Goal: Task Accomplishment & Management: Manage account settings

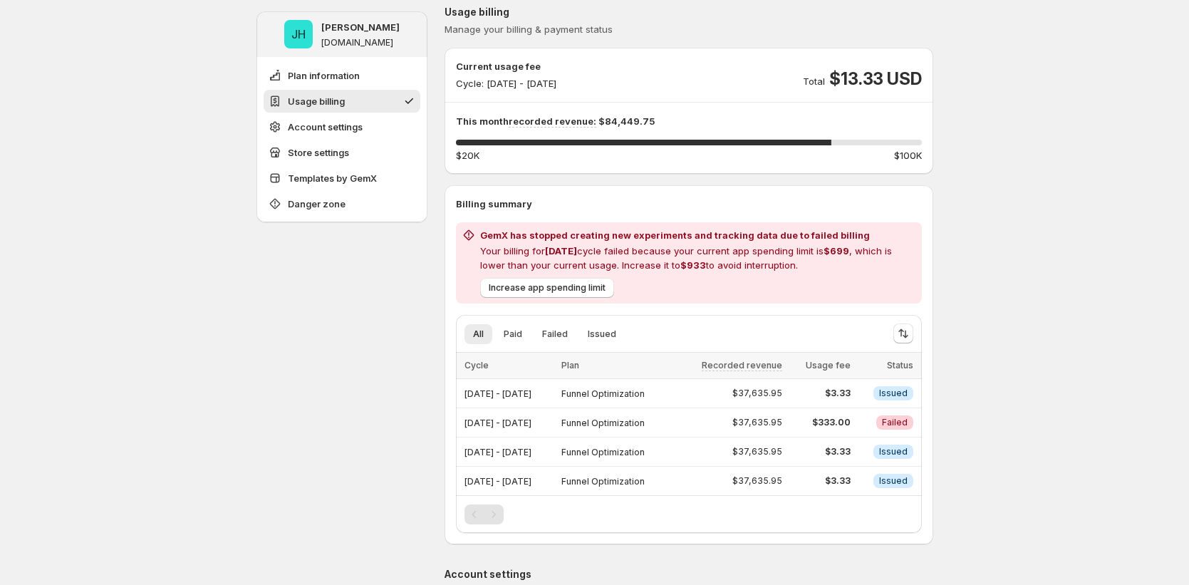
scroll to position [144, 0]
drag, startPoint x: 625, startPoint y: 269, endPoint x: 763, endPoint y: 262, distance: 137.6
click at [763, 262] on p "Your billing for Aug 2025 cycle failed because your current app spending limit …" at bounding box center [698, 257] width 436 height 28
click at [824, 266] on p "Your billing for Aug 2025 cycle failed because your current app spending limit …" at bounding box center [698, 257] width 436 height 28
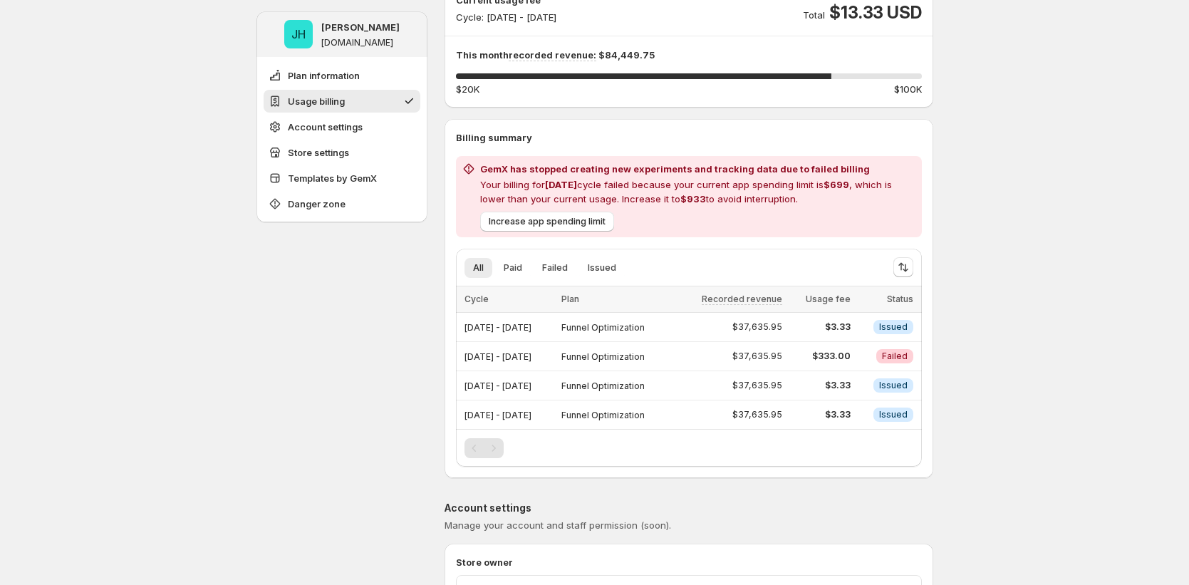
scroll to position [217, 0]
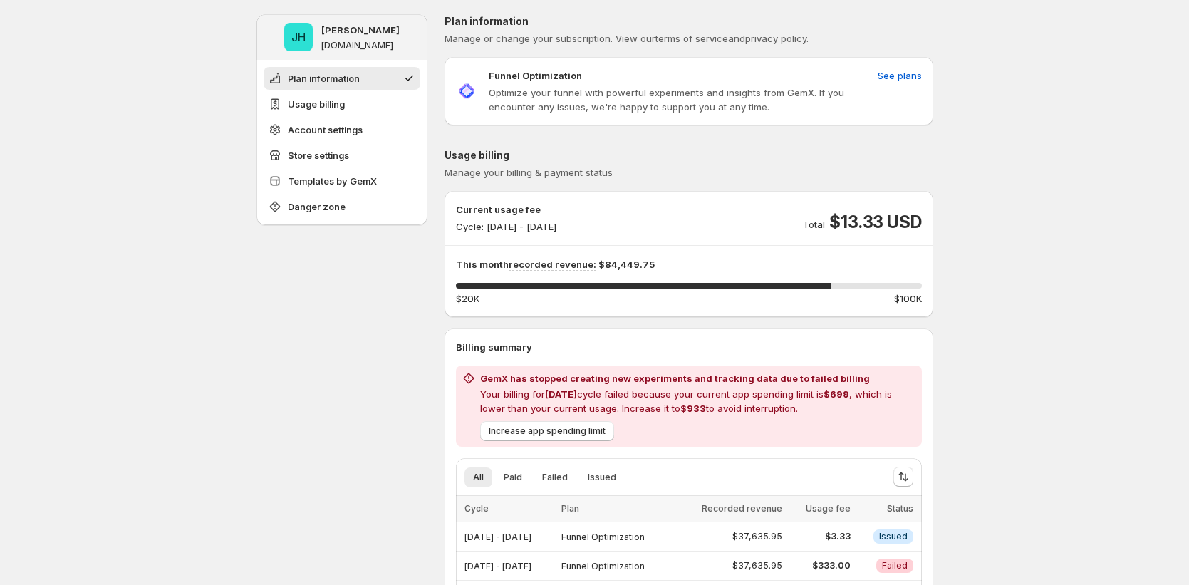
scroll to position [45, 0]
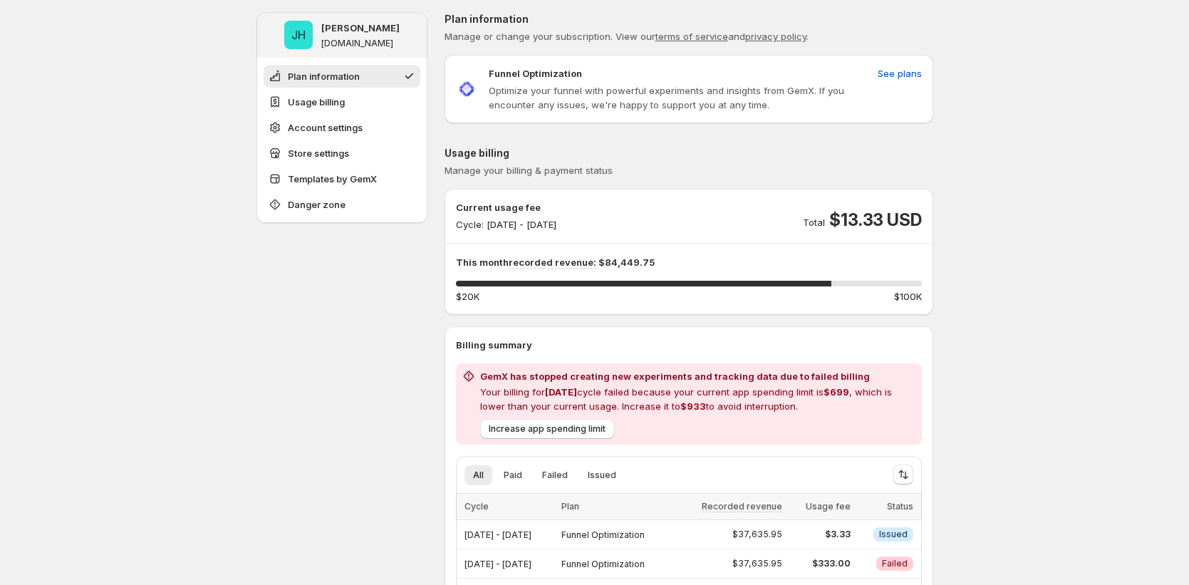
scroll to position [3, 0]
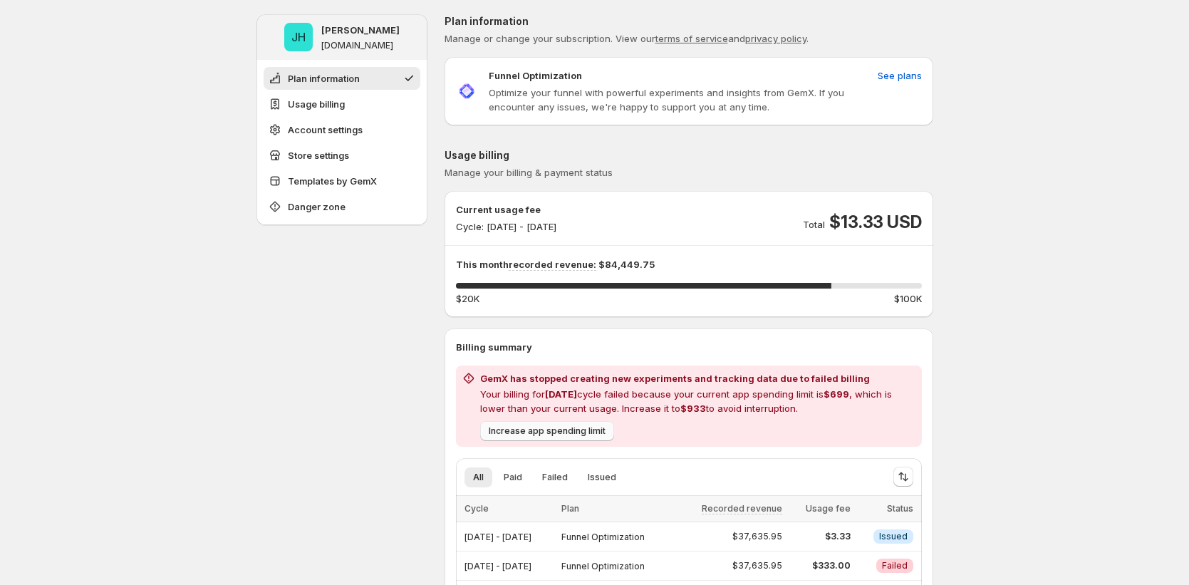
click at [586, 434] on span "Increase app spending limit" at bounding box center [547, 430] width 117 height 11
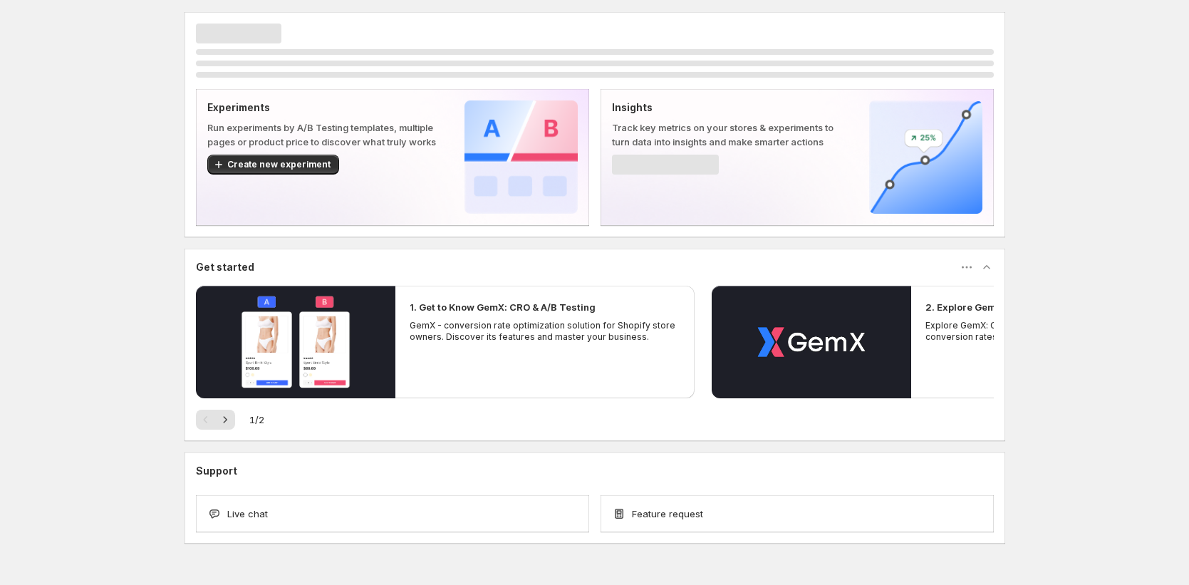
scroll to position [3, 0]
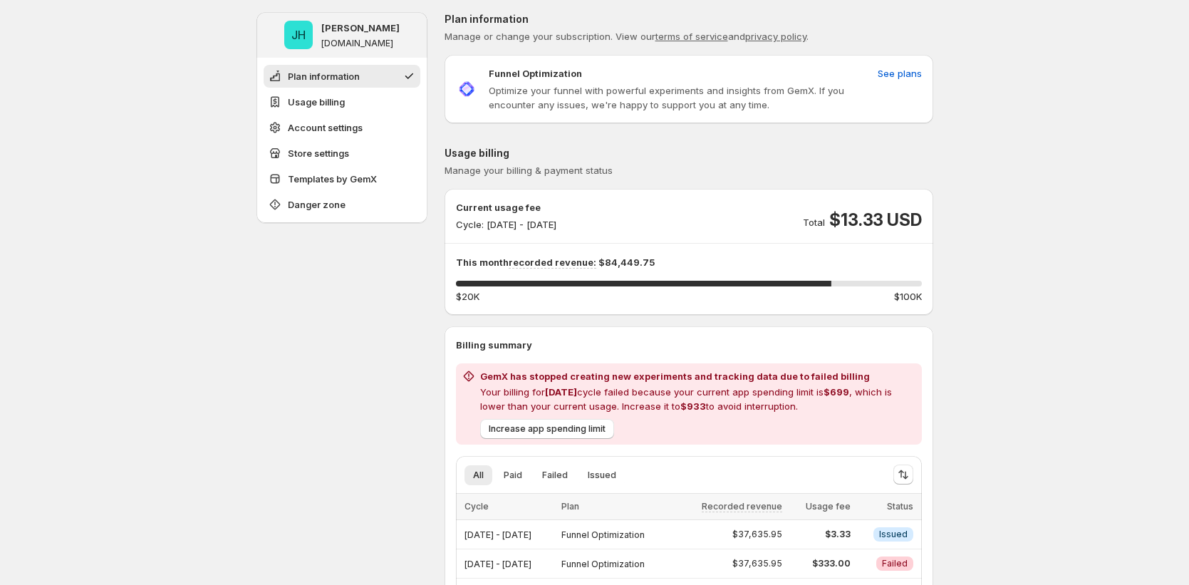
scroll to position [3, 0]
click at [576, 429] on span "Increase app spending limit" at bounding box center [547, 427] width 117 height 11
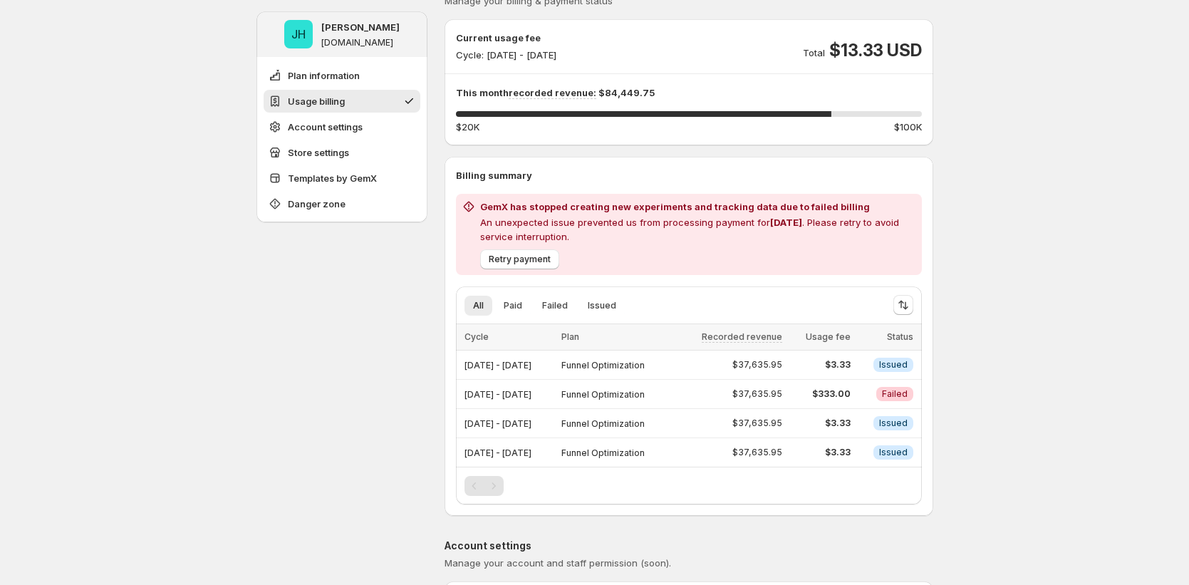
scroll to position [287, 0]
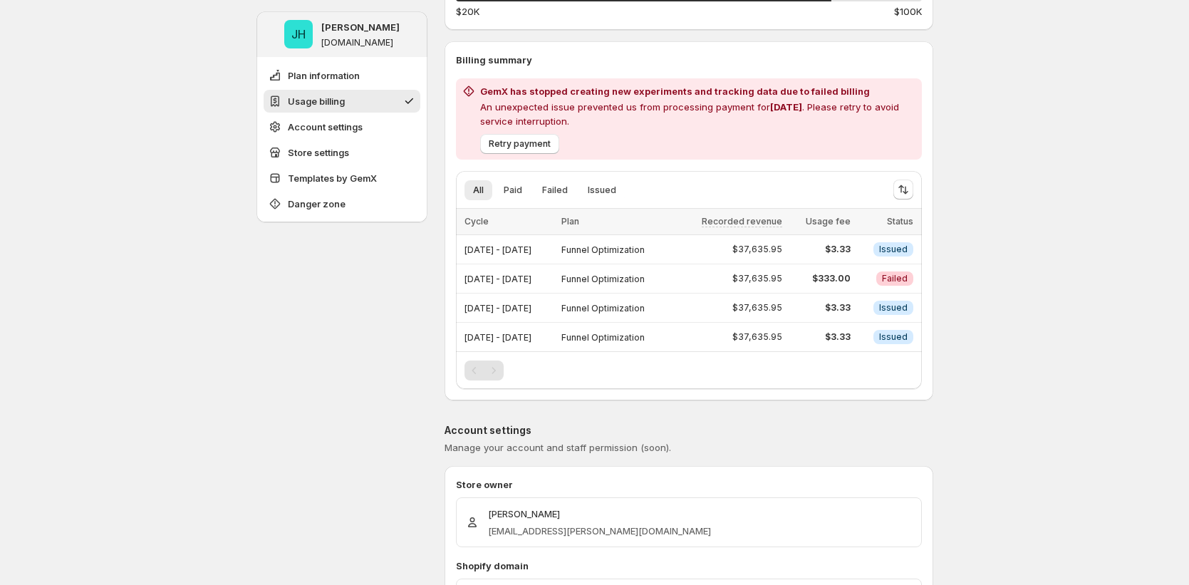
click at [516, 158] on div "GemX has stopped creating new experiments and tracking data due to failed billi…" at bounding box center [689, 118] width 466 height 81
click at [519, 150] on button "Retry payment" at bounding box center [519, 144] width 79 height 20
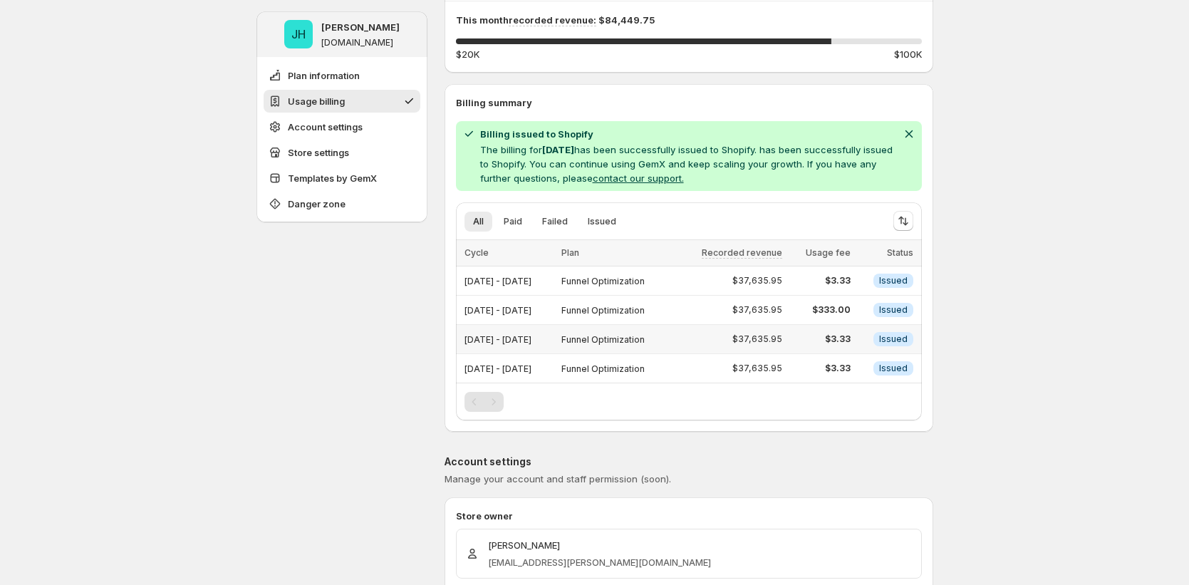
scroll to position [243, 0]
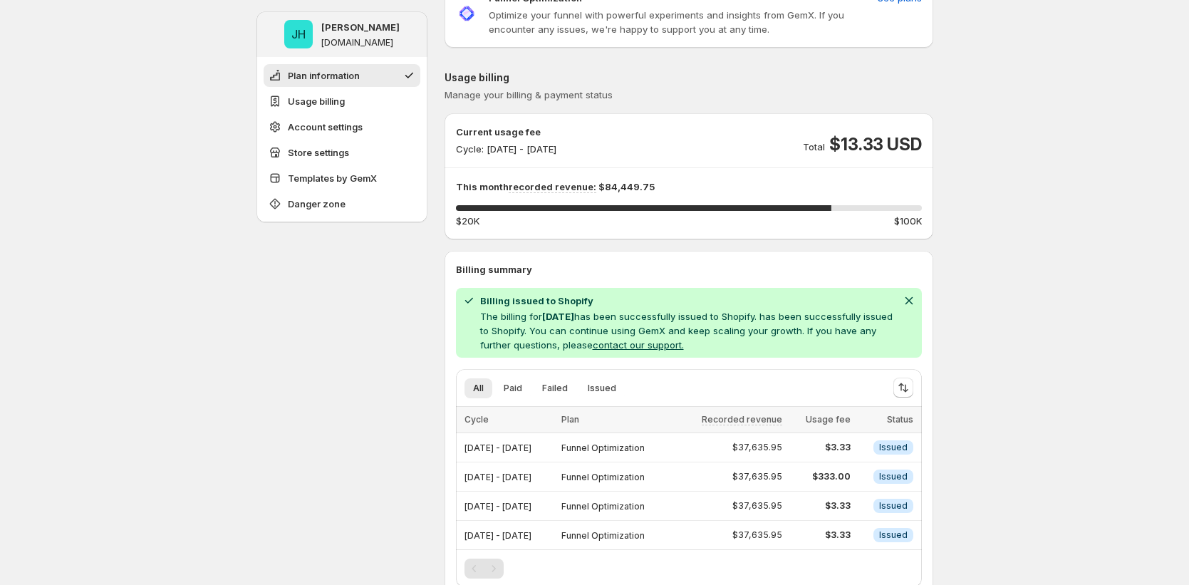
scroll to position [33, 0]
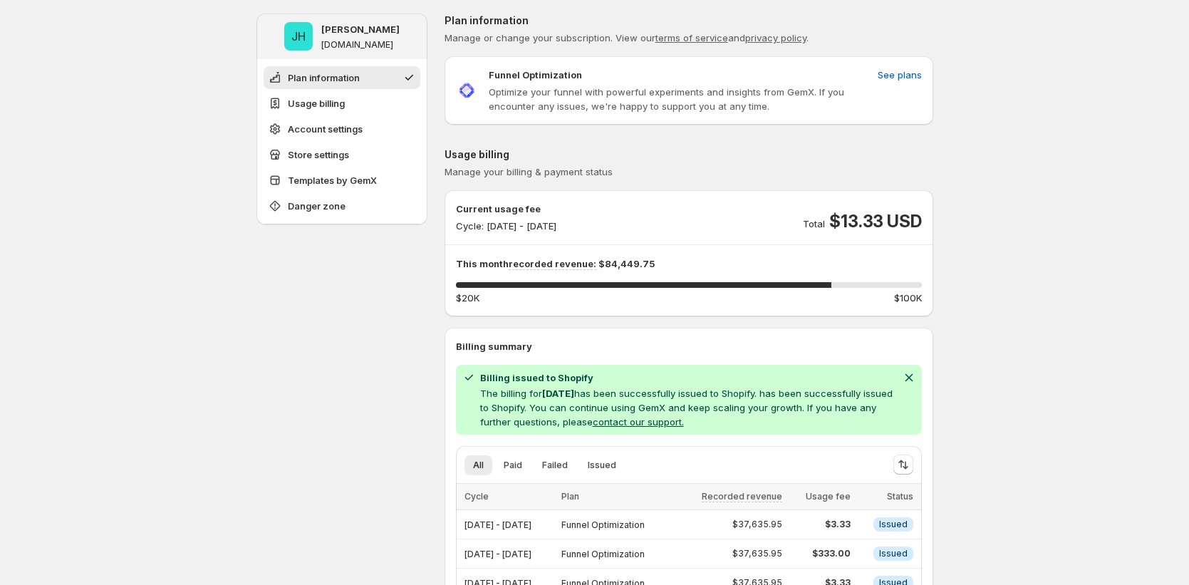
scroll to position [3, 0]
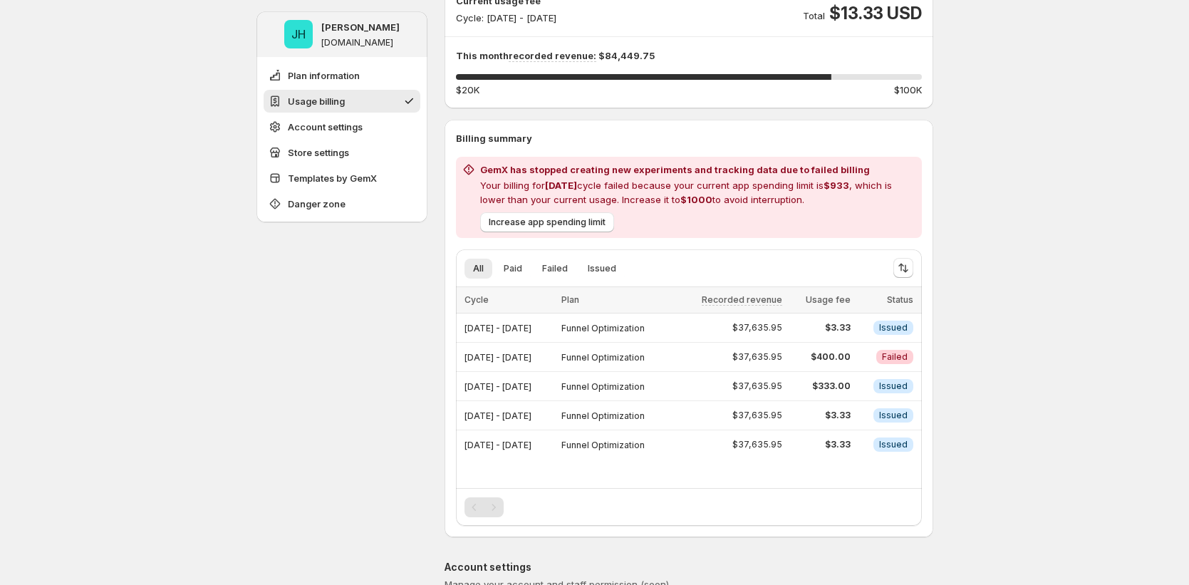
scroll to position [222, 0]
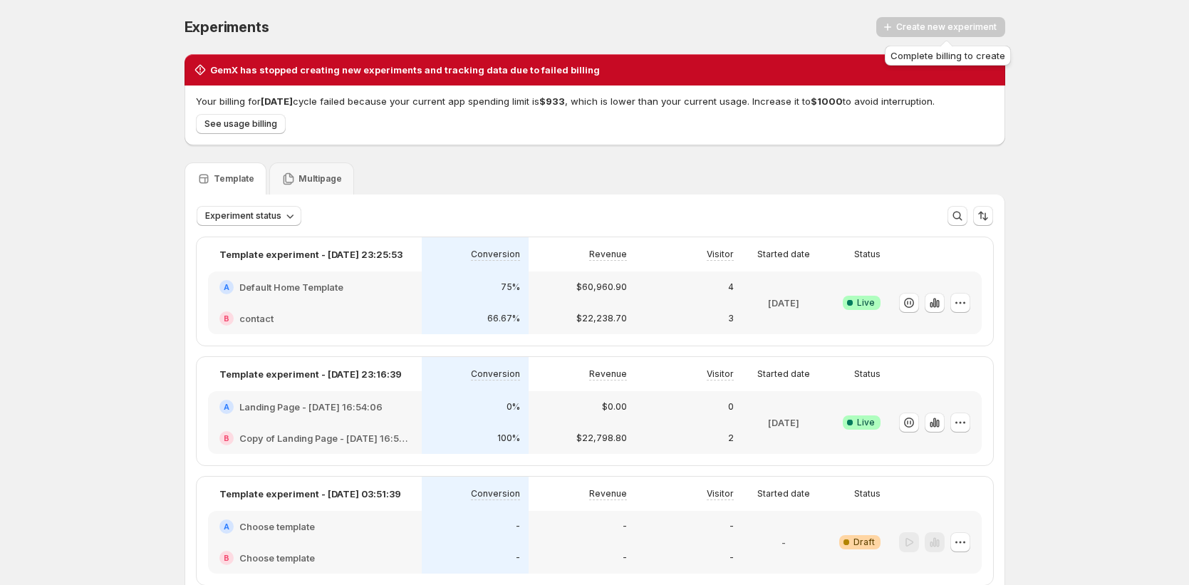
click at [951, 26] on div "Create new experiment" at bounding box center [940, 27] width 129 height 20
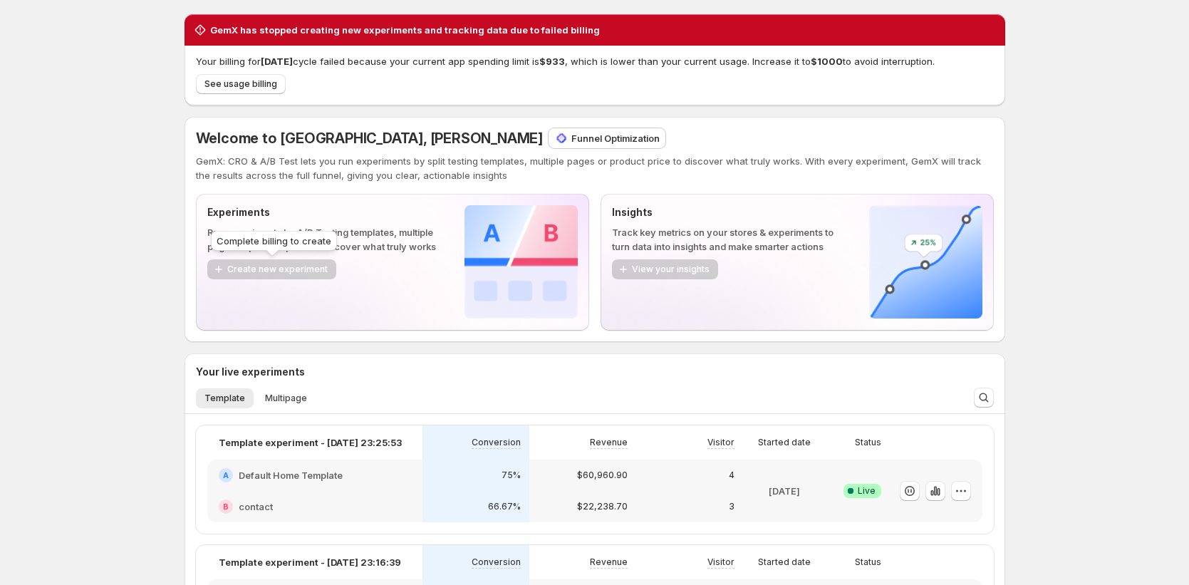
click at [308, 270] on div "Create new experiment" at bounding box center [271, 269] width 129 height 21
click at [649, 264] on div "View your insights" at bounding box center [665, 269] width 106 height 21
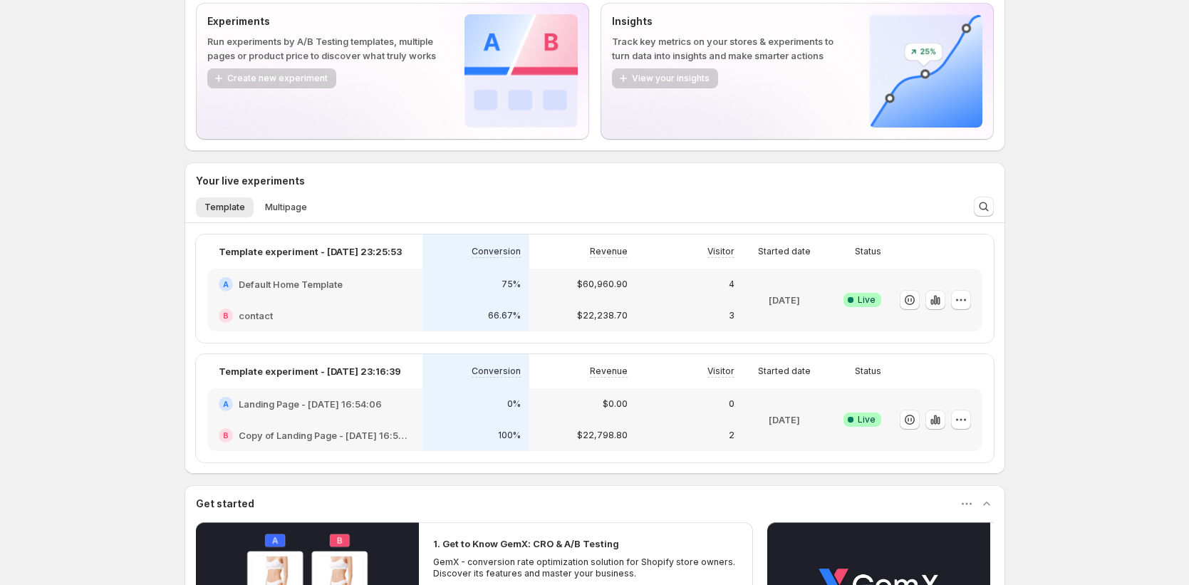
scroll to position [197, 0]
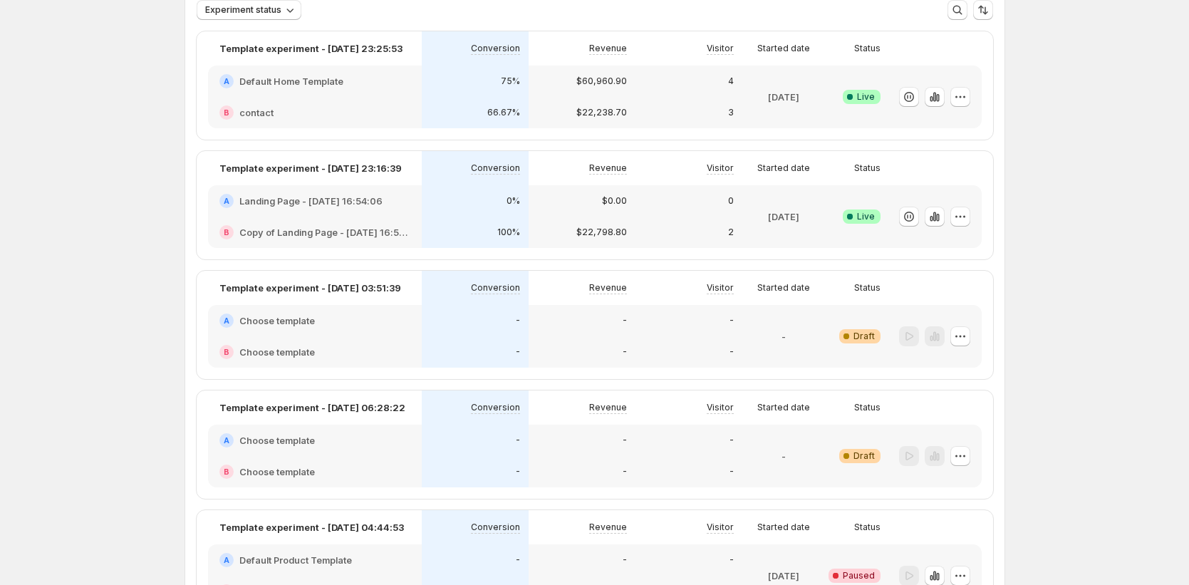
scroll to position [237, 0]
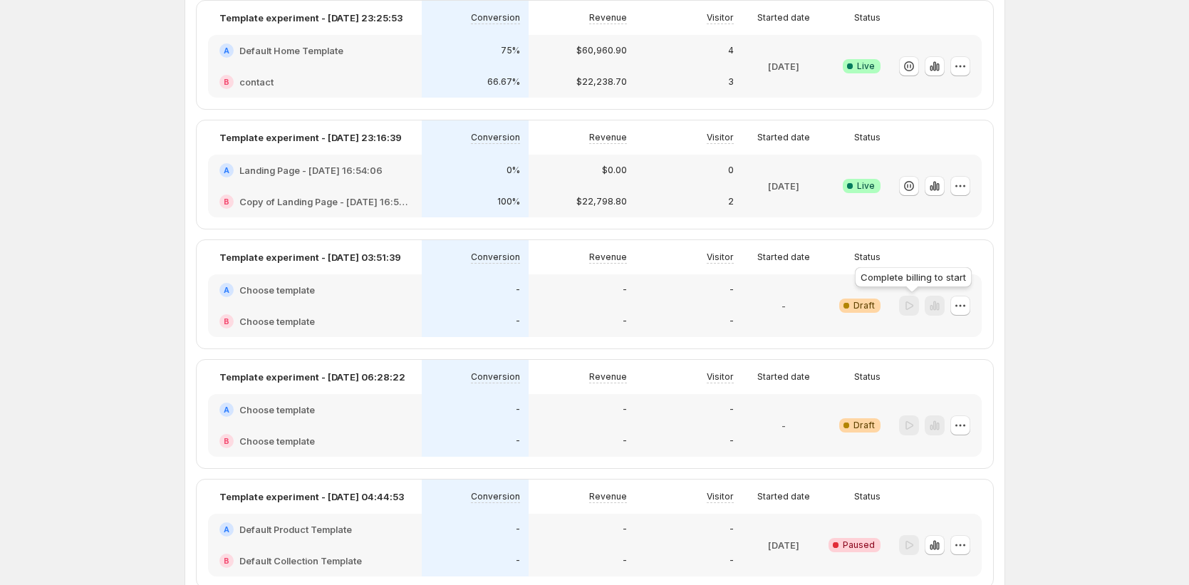
click at [914, 303] on div at bounding box center [909, 306] width 20 height 21
click at [910, 425] on div at bounding box center [909, 425] width 20 height 21
click at [913, 546] on div at bounding box center [909, 545] width 20 height 21
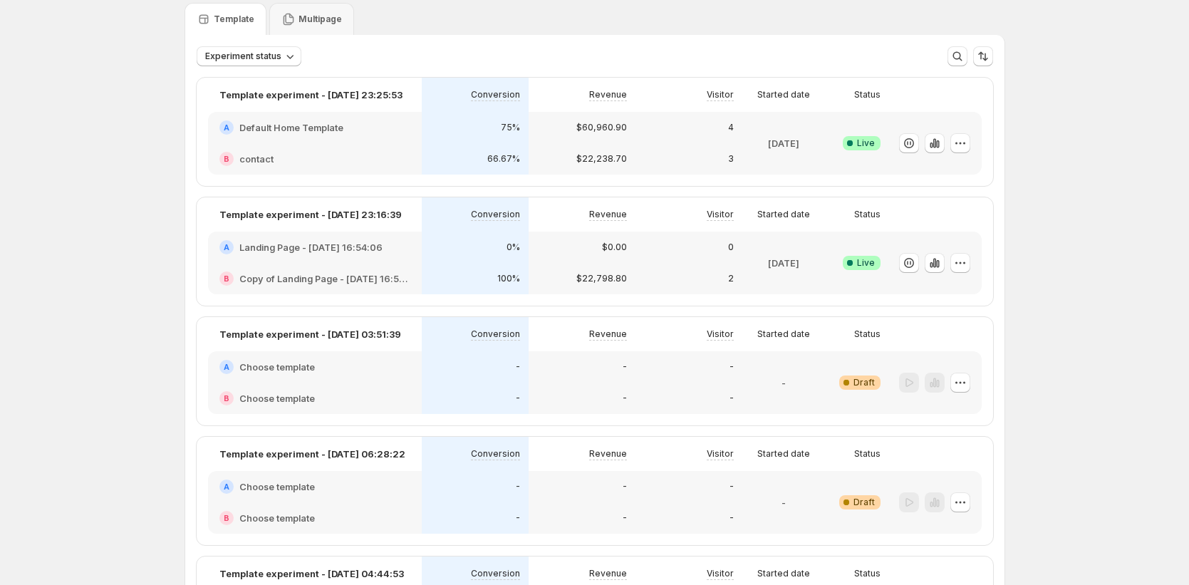
scroll to position [0, 0]
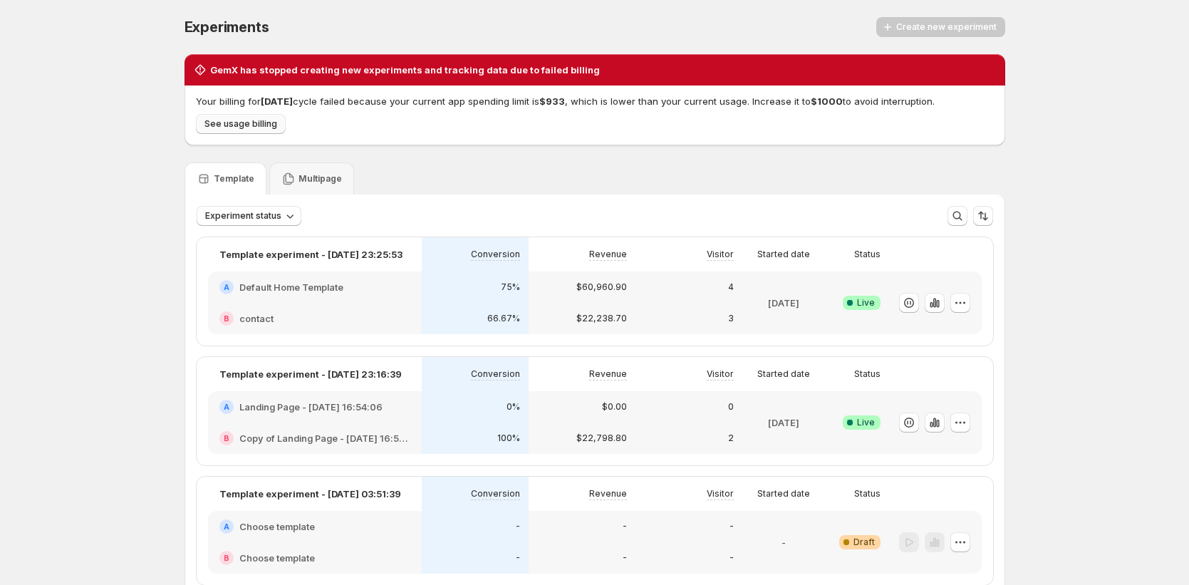
click at [254, 128] on span "See usage billing" at bounding box center [240, 123] width 73 height 11
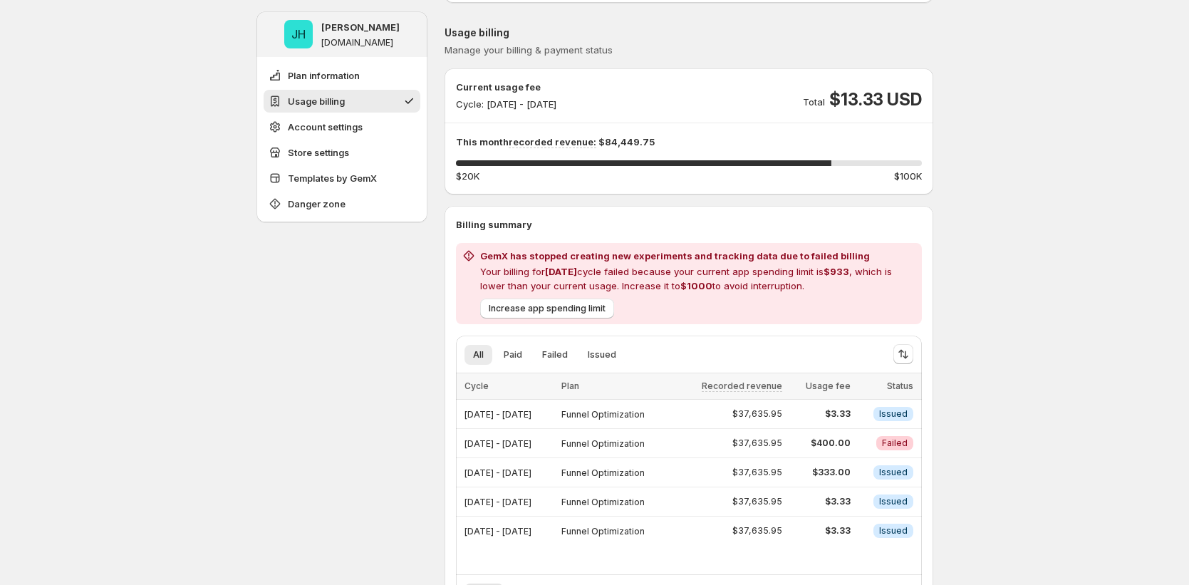
scroll to position [134, 0]
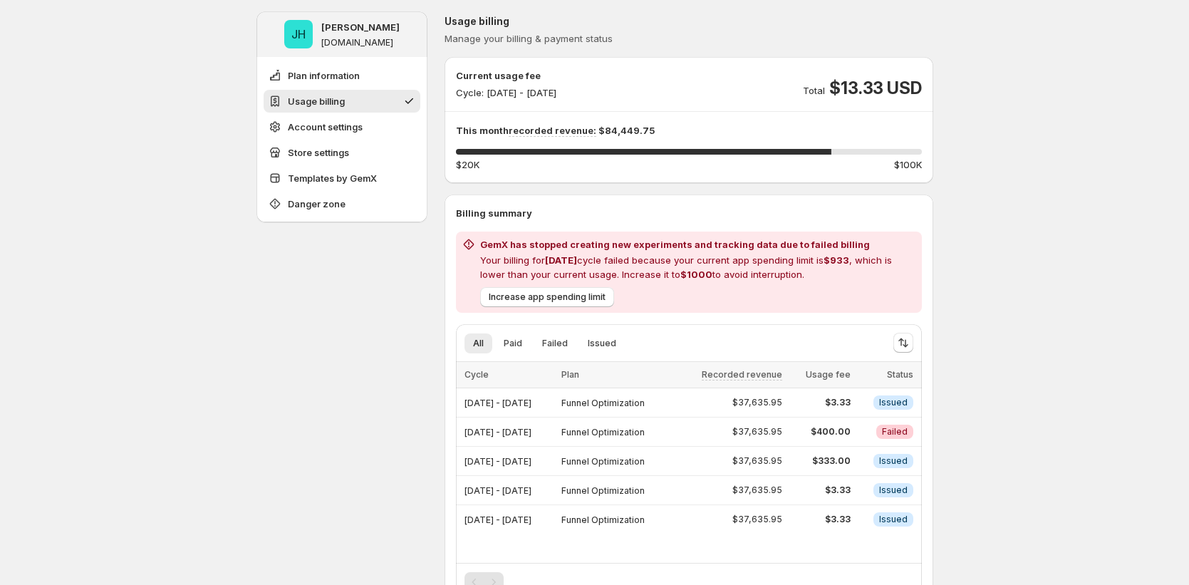
drag, startPoint x: 715, startPoint y: 247, endPoint x: 884, endPoint y: 258, distance: 169.9
click at [885, 258] on div "GemX has stopped creating new experiments and tracking data due to failed billi…" at bounding box center [698, 259] width 436 height 44
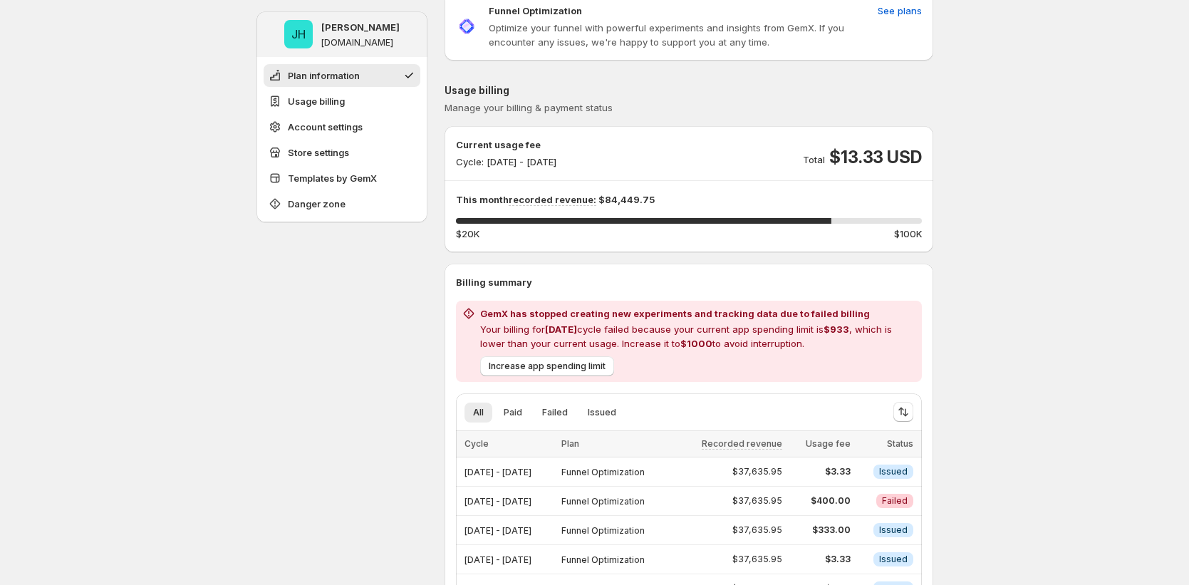
scroll to position [0, 0]
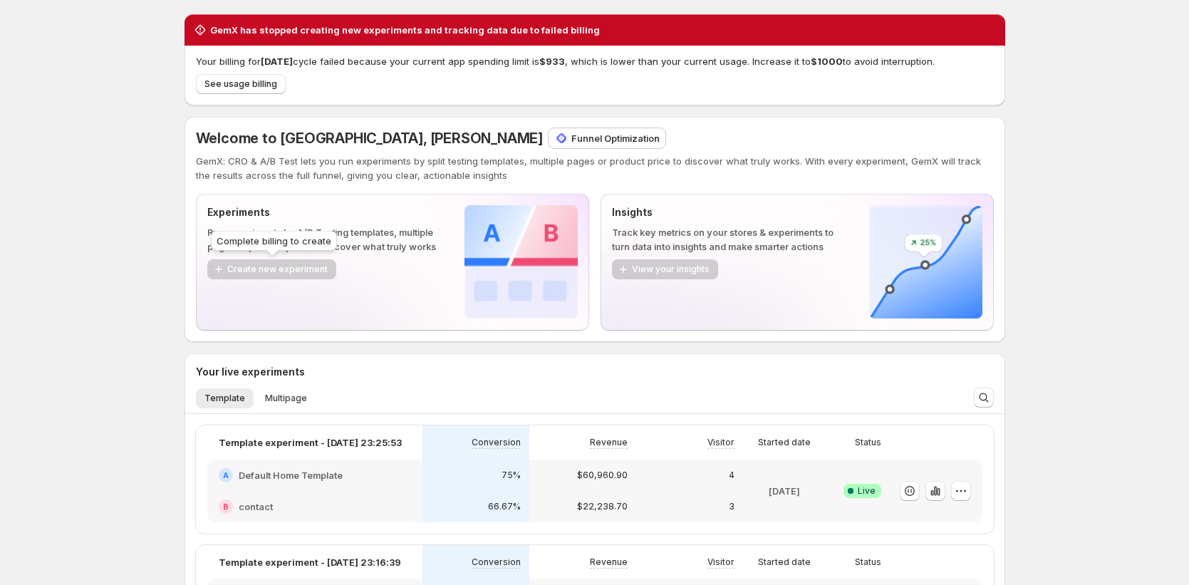
click at [265, 274] on div "Create new experiment" at bounding box center [271, 269] width 129 height 21
click at [696, 269] on div "View your insights" at bounding box center [665, 269] width 106 height 21
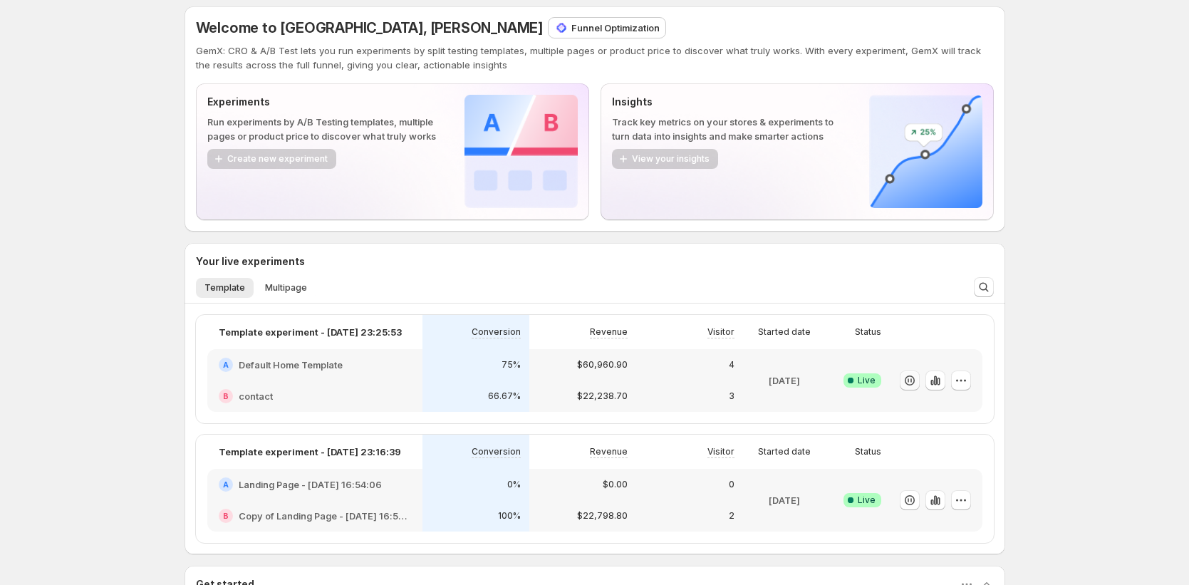
scroll to position [142, 0]
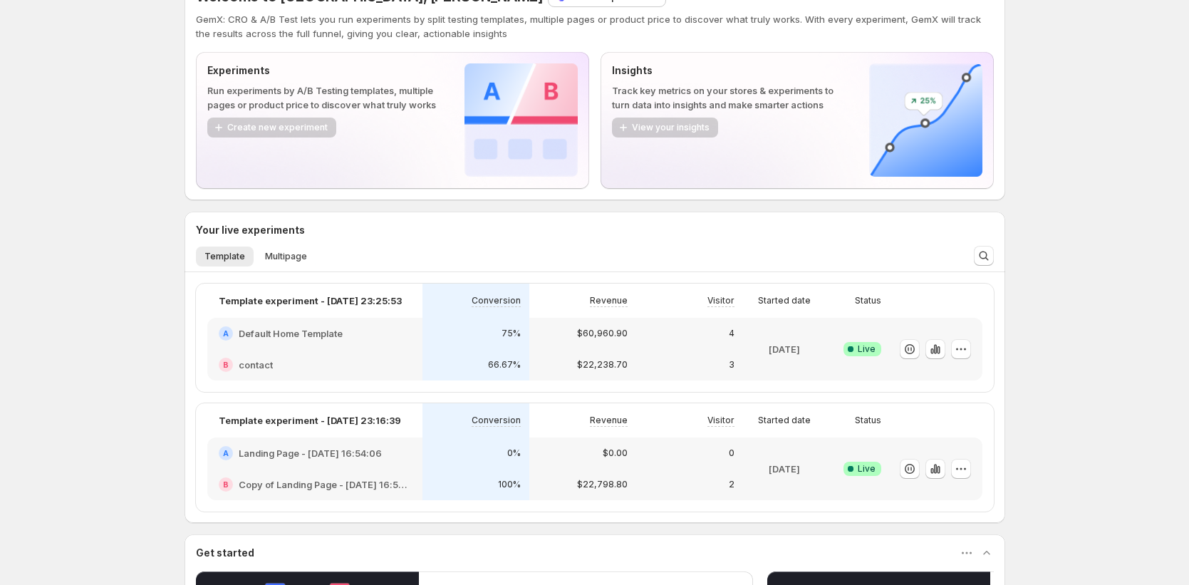
scroll to position [63, 0]
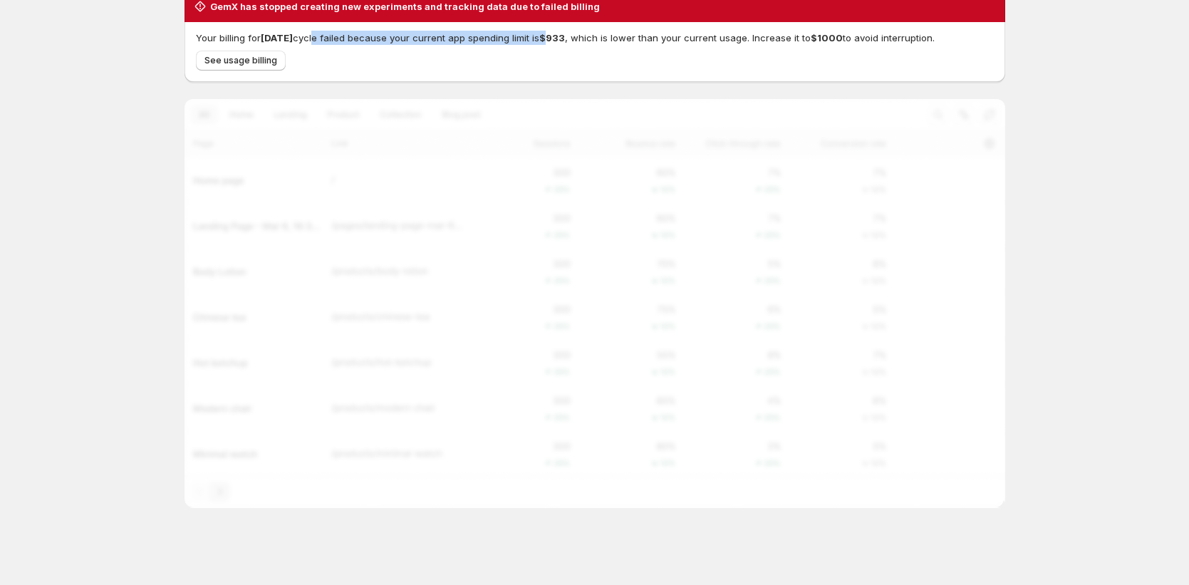
drag, startPoint x: 329, startPoint y: 39, endPoint x: 560, endPoint y: 38, distance: 230.8
click at [560, 38] on p "Your billing for [DATE] cycle failed because your current app spending limit is…" at bounding box center [595, 38] width 798 height 14
drag, startPoint x: 578, startPoint y: 33, endPoint x: 531, endPoint y: 34, distance: 47.0
click at [531, 34] on p "Your billing for [DATE] cycle failed because your current app spending limit is…" at bounding box center [595, 38] width 798 height 14
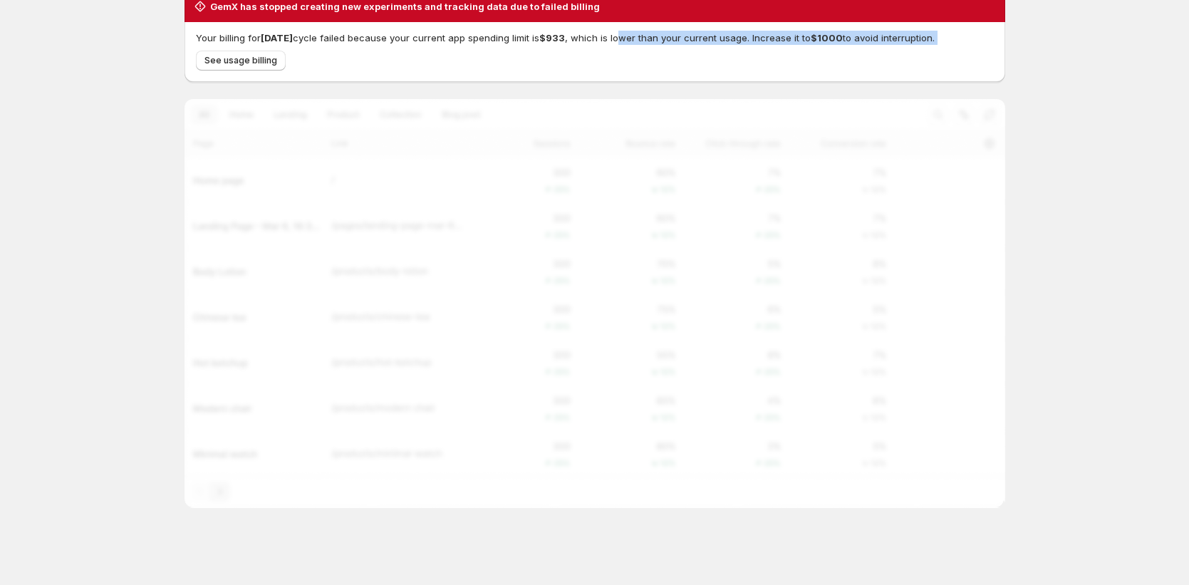
drag, startPoint x: 643, startPoint y: 39, endPoint x: 994, endPoint y: 53, distance: 352.2
click at [994, 53] on div "Your billing for [DATE] cycle failed because your current app spending limit is…" at bounding box center [595, 51] width 798 height 40
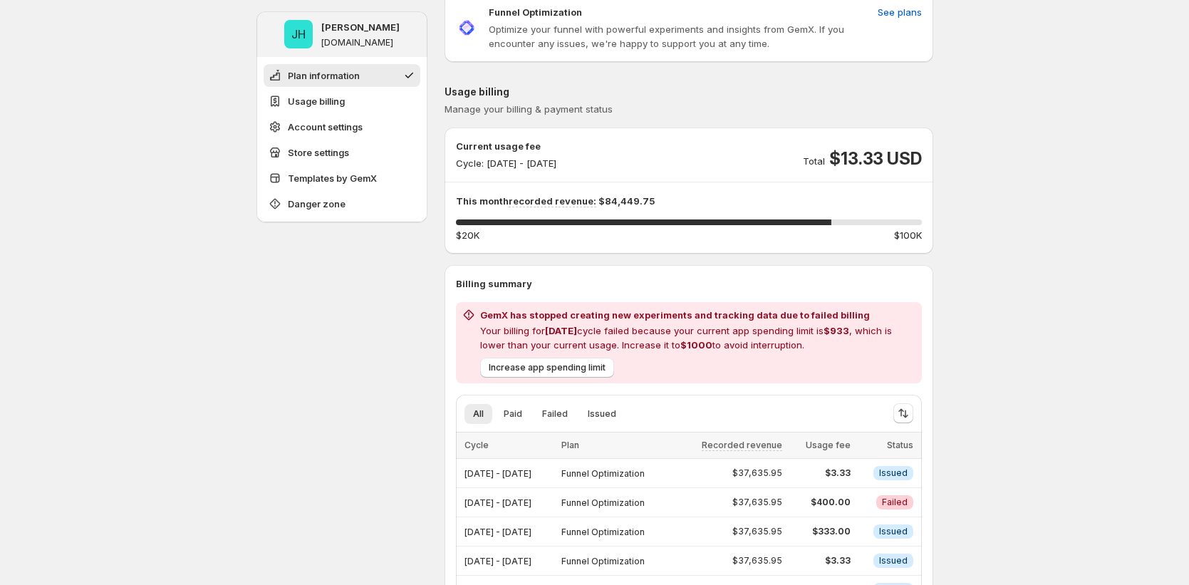
drag, startPoint x: 836, startPoint y: 331, endPoint x: 863, endPoint y: 342, distance: 30.0
click at [863, 342] on p "Your billing for [DATE] cycle failed because your current app spending limit is…" at bounding box center [698, 337] width 436 height 28
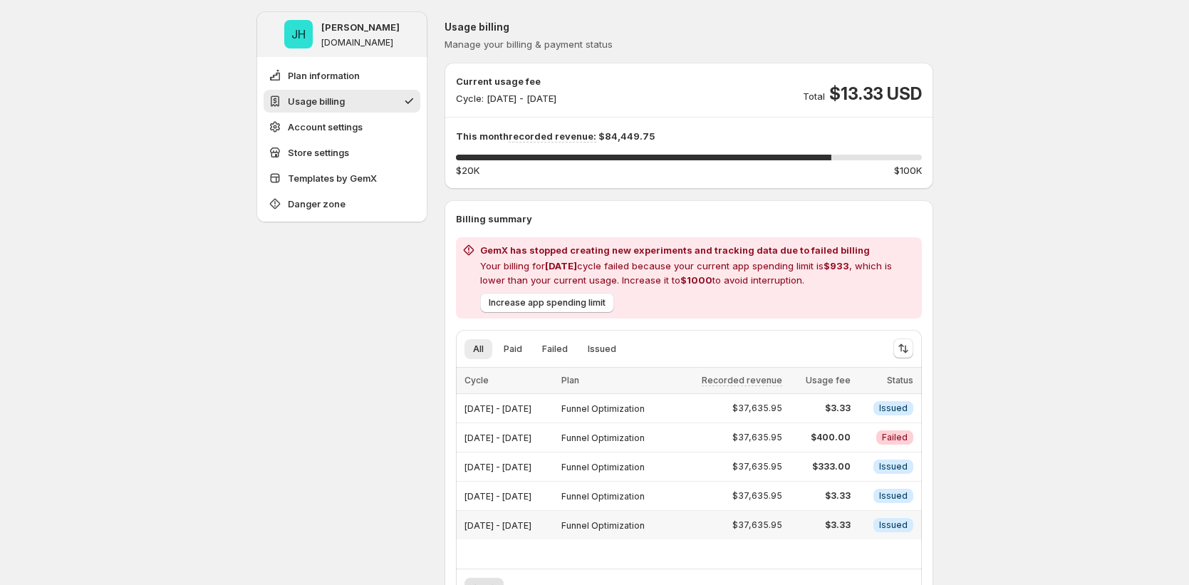
scroll to position [187, 0]
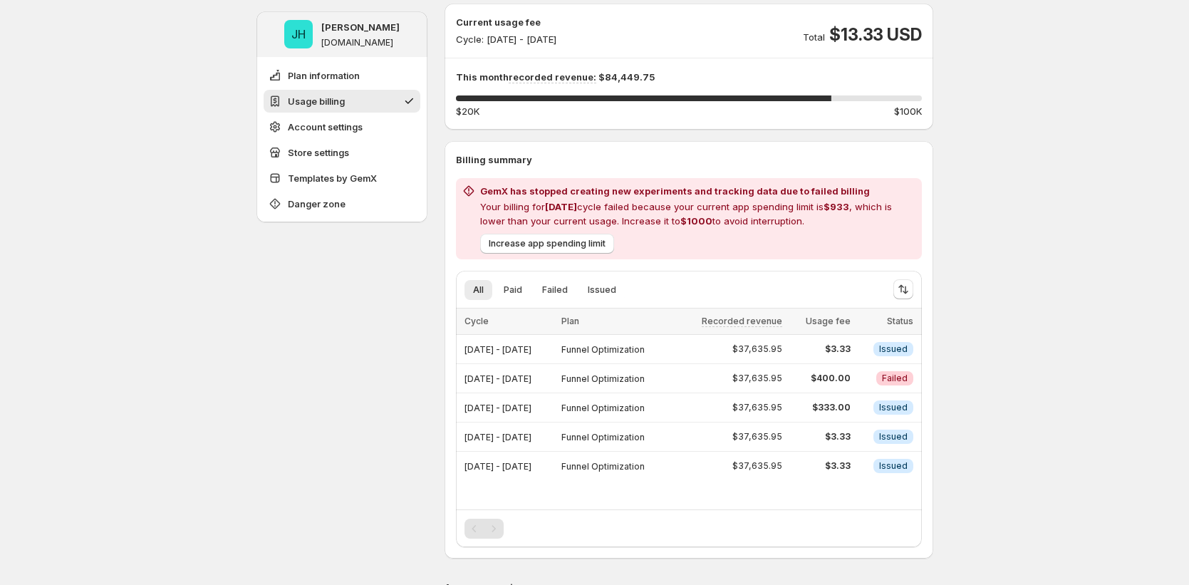
scroll to position [63, 0]
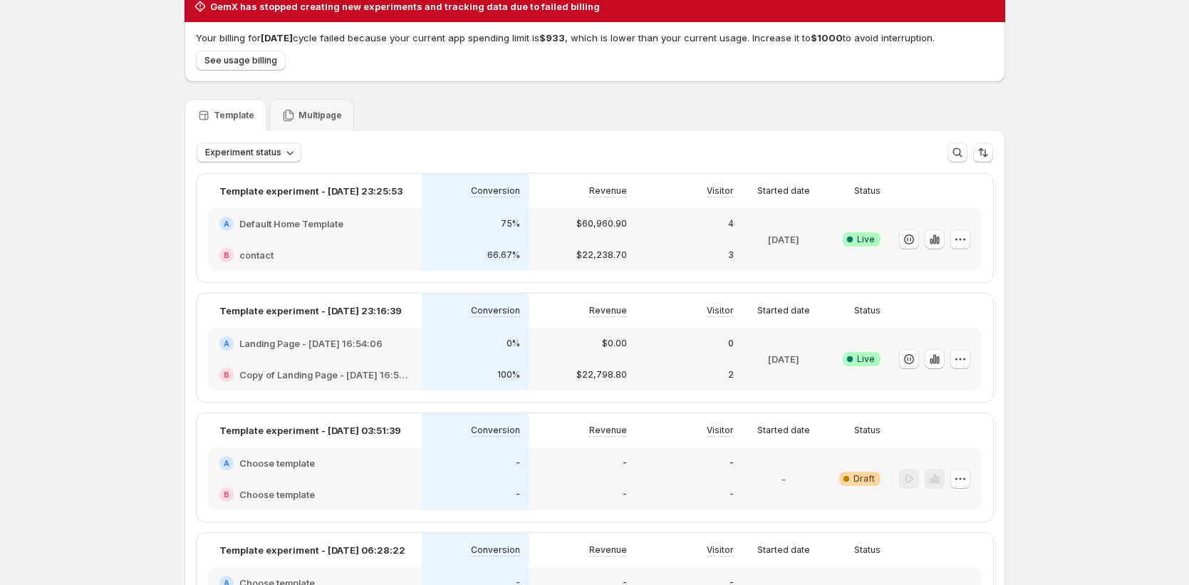
scroll to position [187, 0]
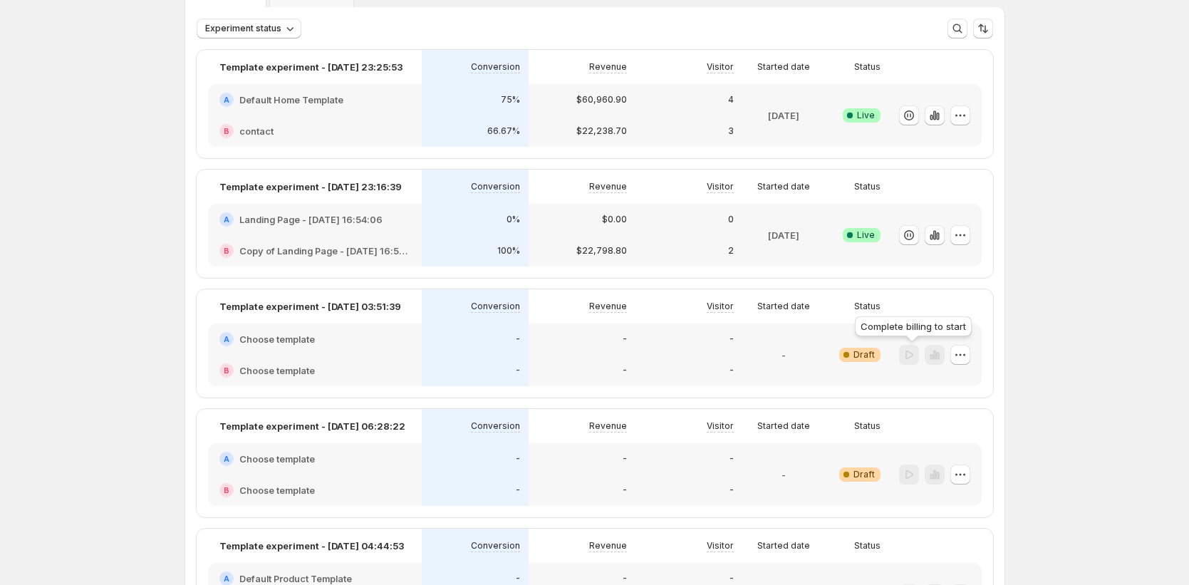
click at [919, 346] on div at bounding box center [909, 355] width 20 height 21
click at [916, 238] on icon "button" at bounding box center [909, 235] width 14 height 14
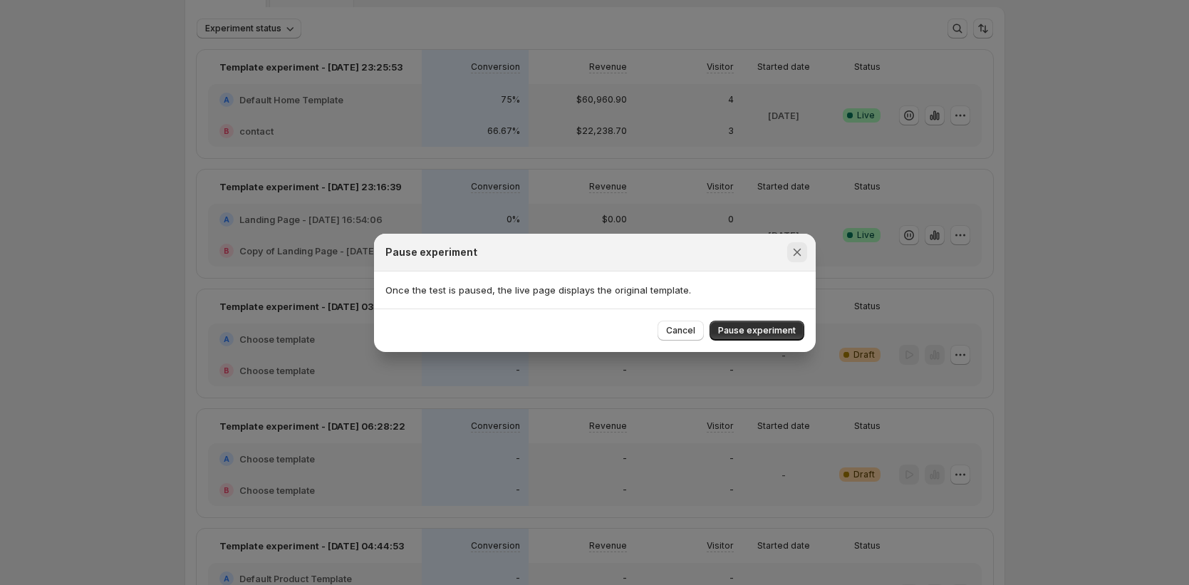
click at [803, 249] on icon "Close" at bounding box center [797, 252] width 14 height 14
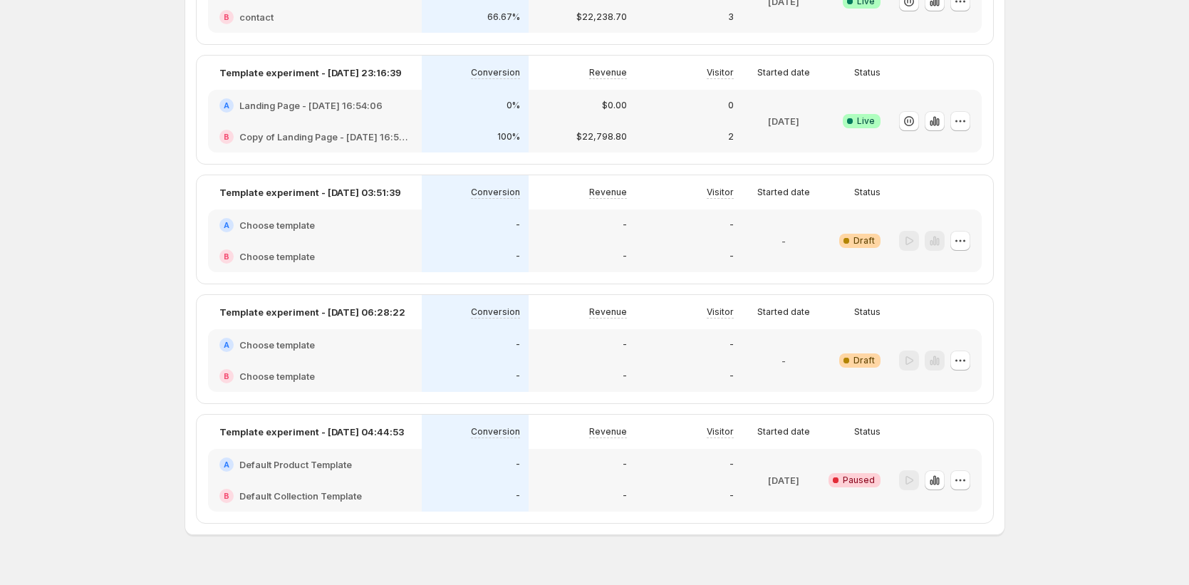
scroll to position [328, 0]
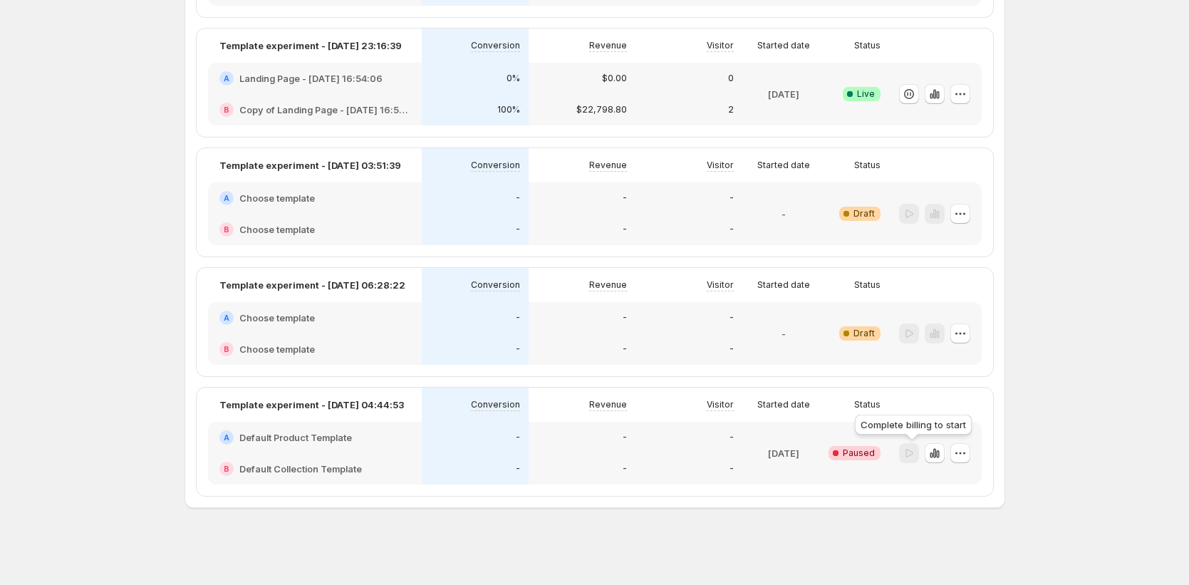
click at [914, 452] on div at bounding box center [909, 453] width 20 height 21
